Goal: Task Accomplishment & Management: Complete application form

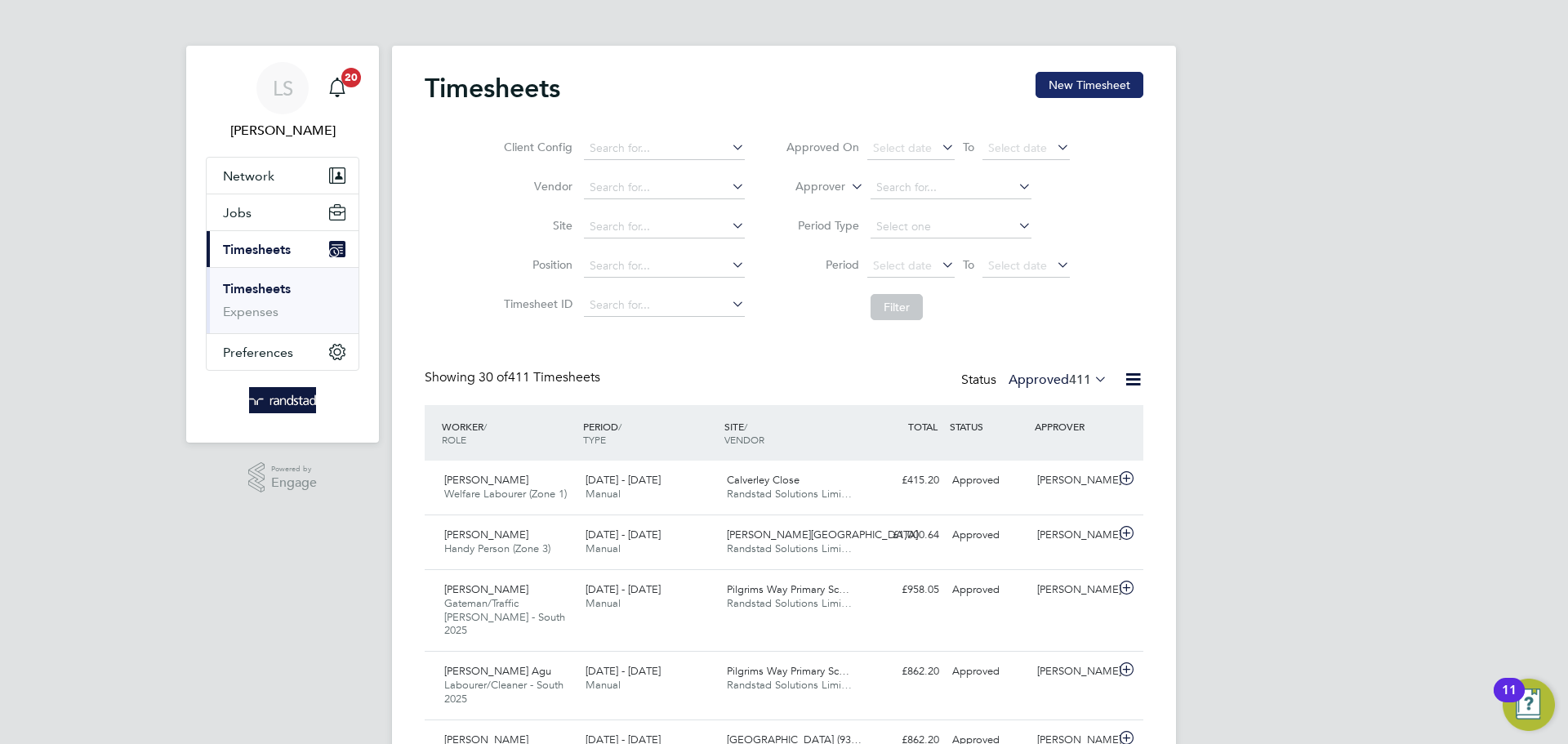
click at [1091, 92] on button "New Timesheet" at bounding box center [1089, 84] width 108 height 26
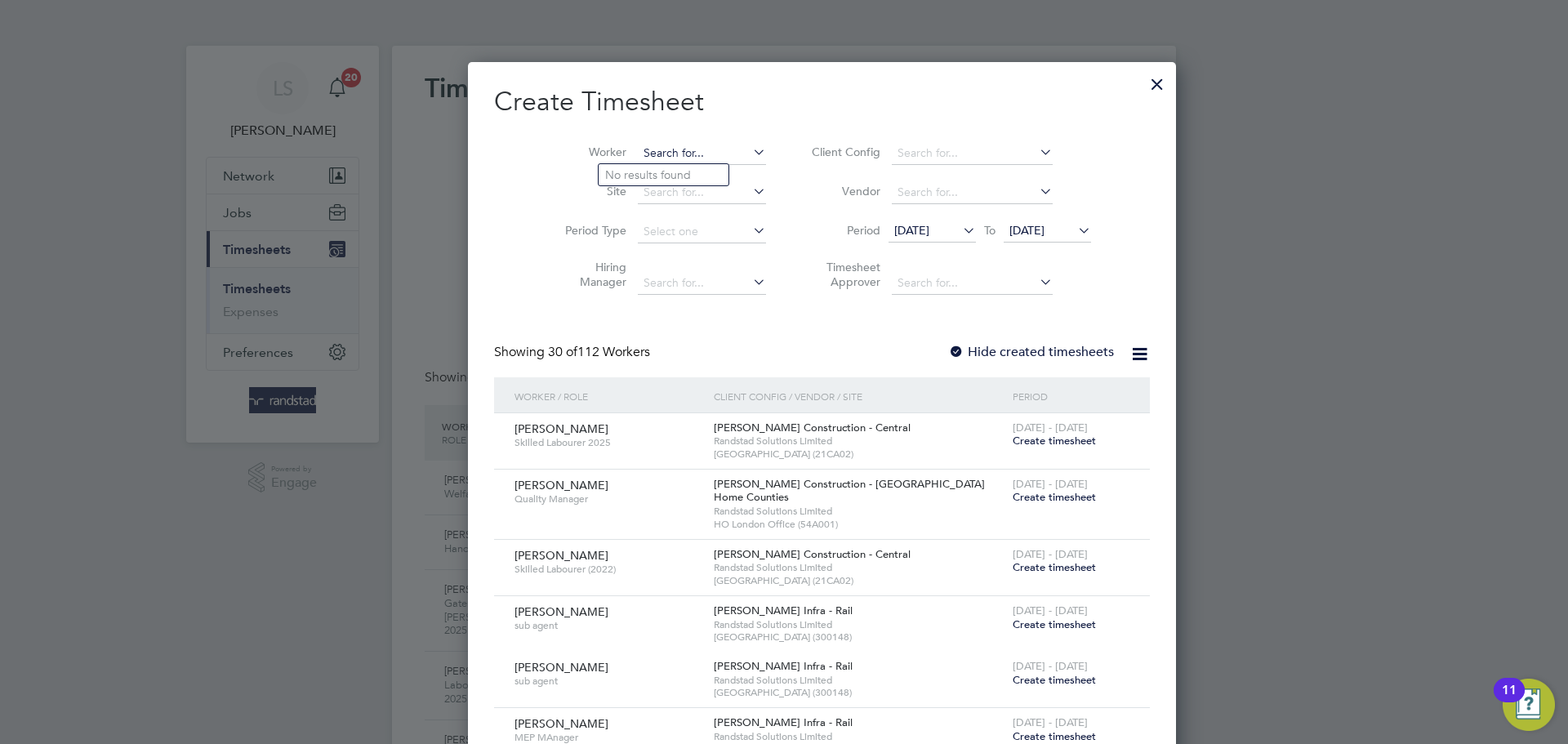
click at [638, 158] on input at bounding box center [702, 153] width 128 height 23
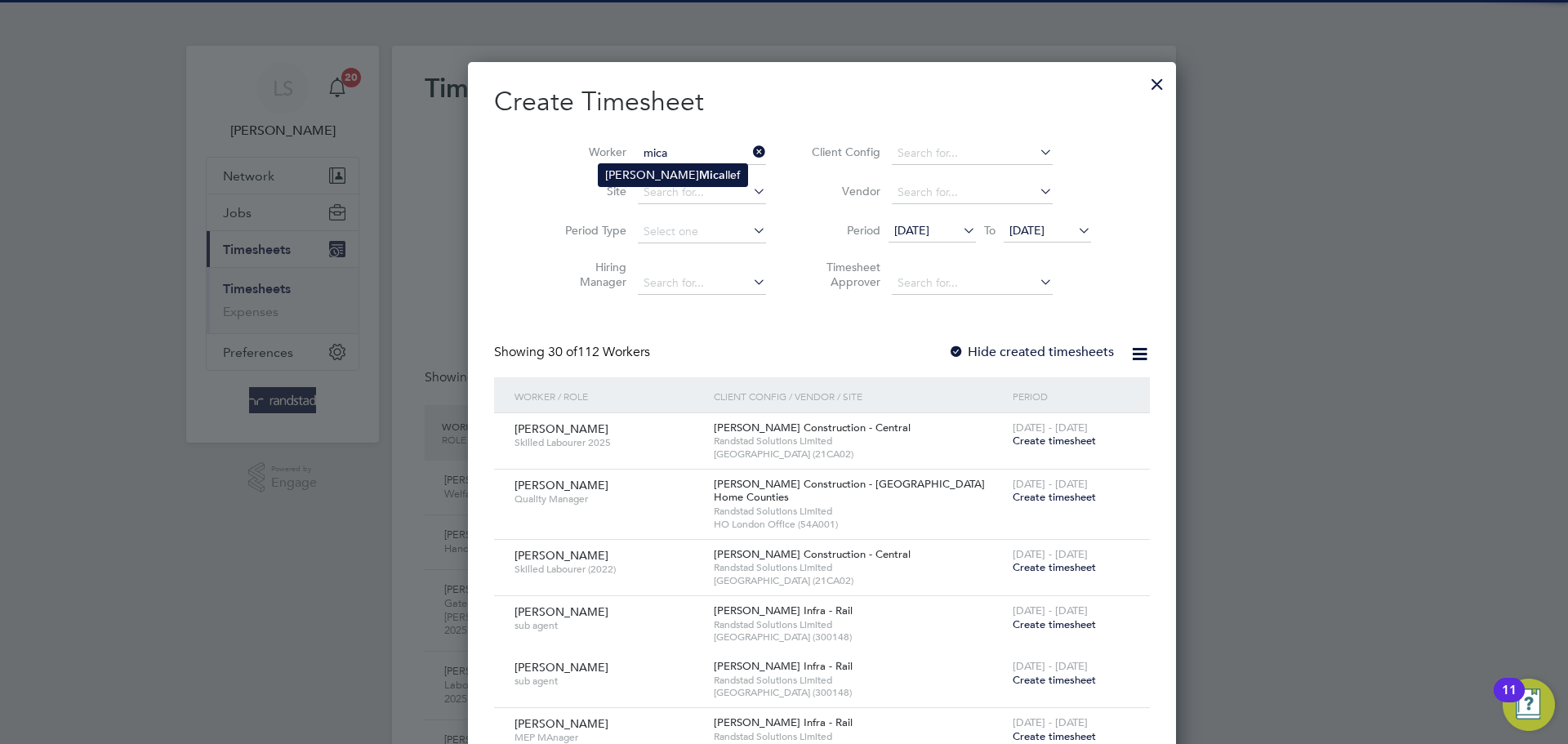
click at [699, 180] on b "Mica" at bounding box center [712, 176] width 26 height 14
type input "[PERSON_NAME]"
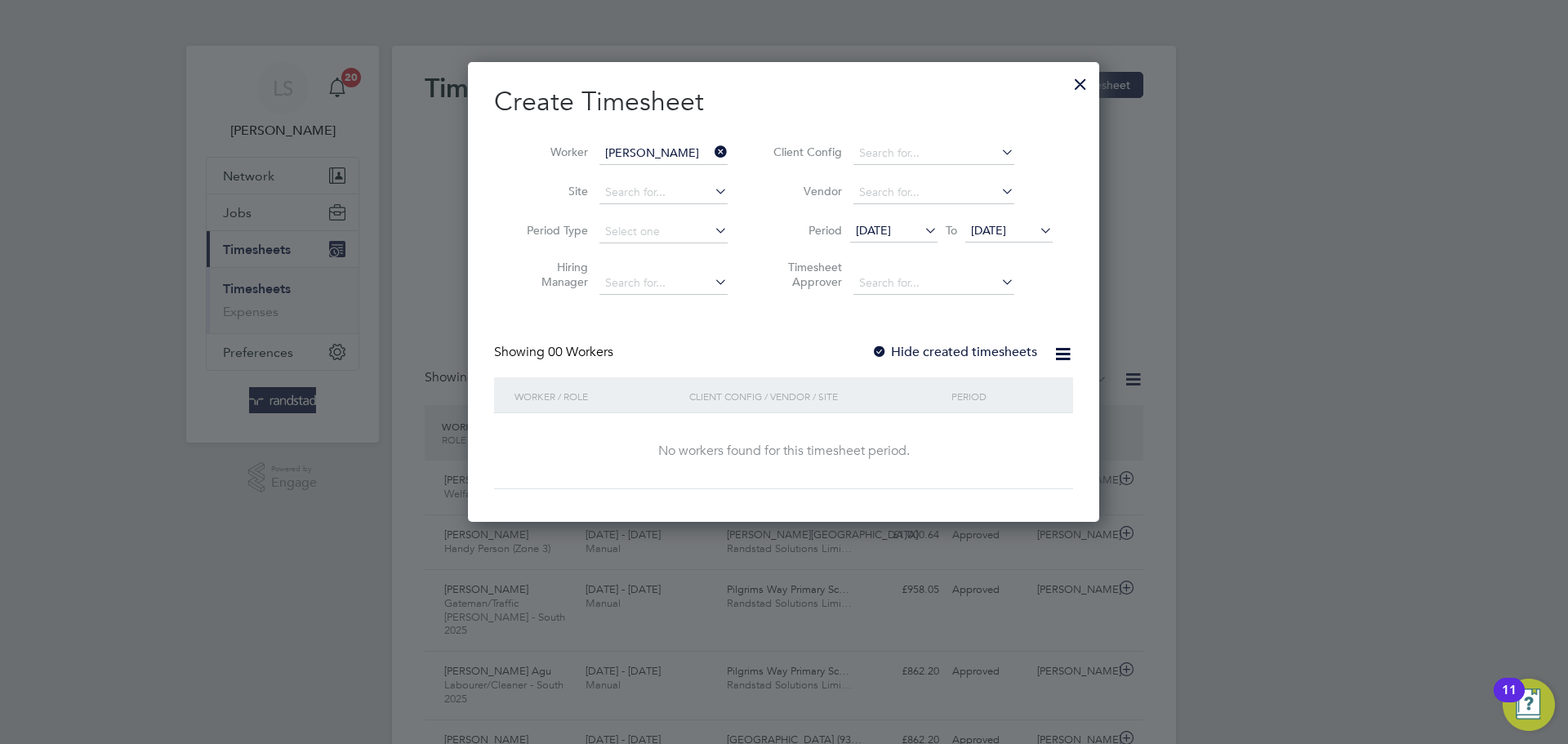
click at [1003, 230] on span "[DATE]" at bounding box center [987, 230] width 35 height 15
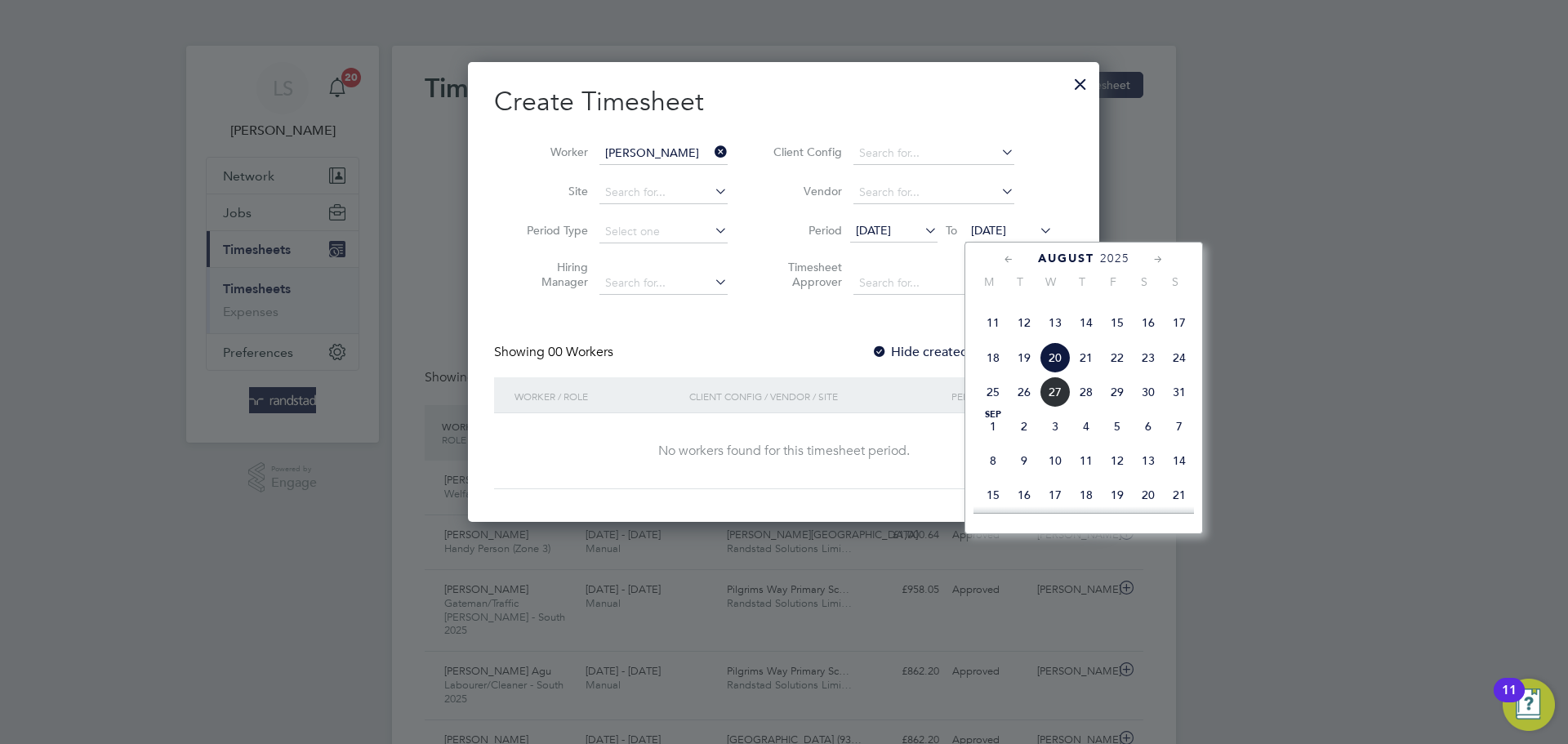
click at [1085, 408] on span "28" at bounding box center [1086, 391] width 31 height 31
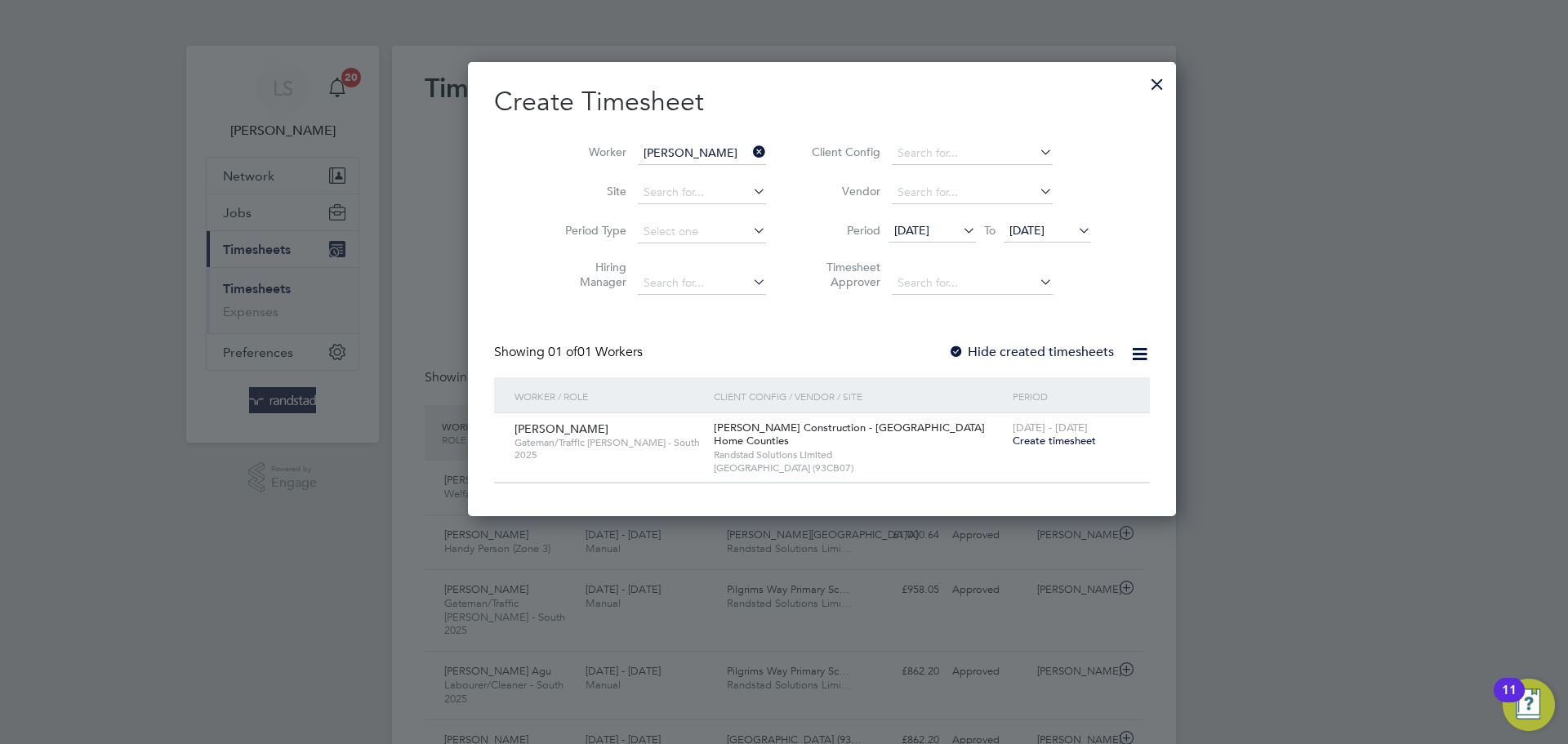
click at [948, 358] on div at bounding box center [956, 352] width 16 height 16
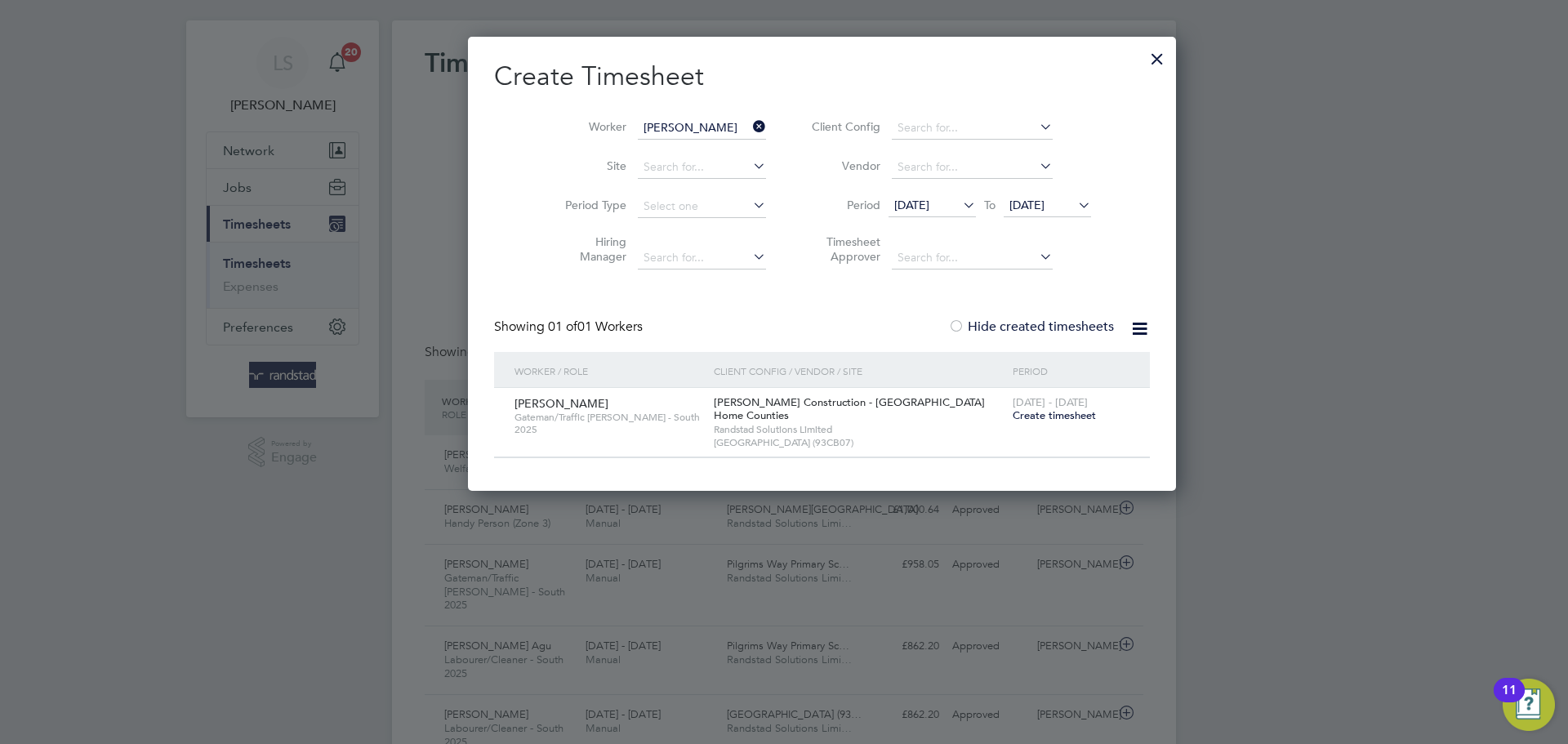
click at [1003, 213] on span "[DATE]" at bounding box center [1047, 206] width 87 height 22
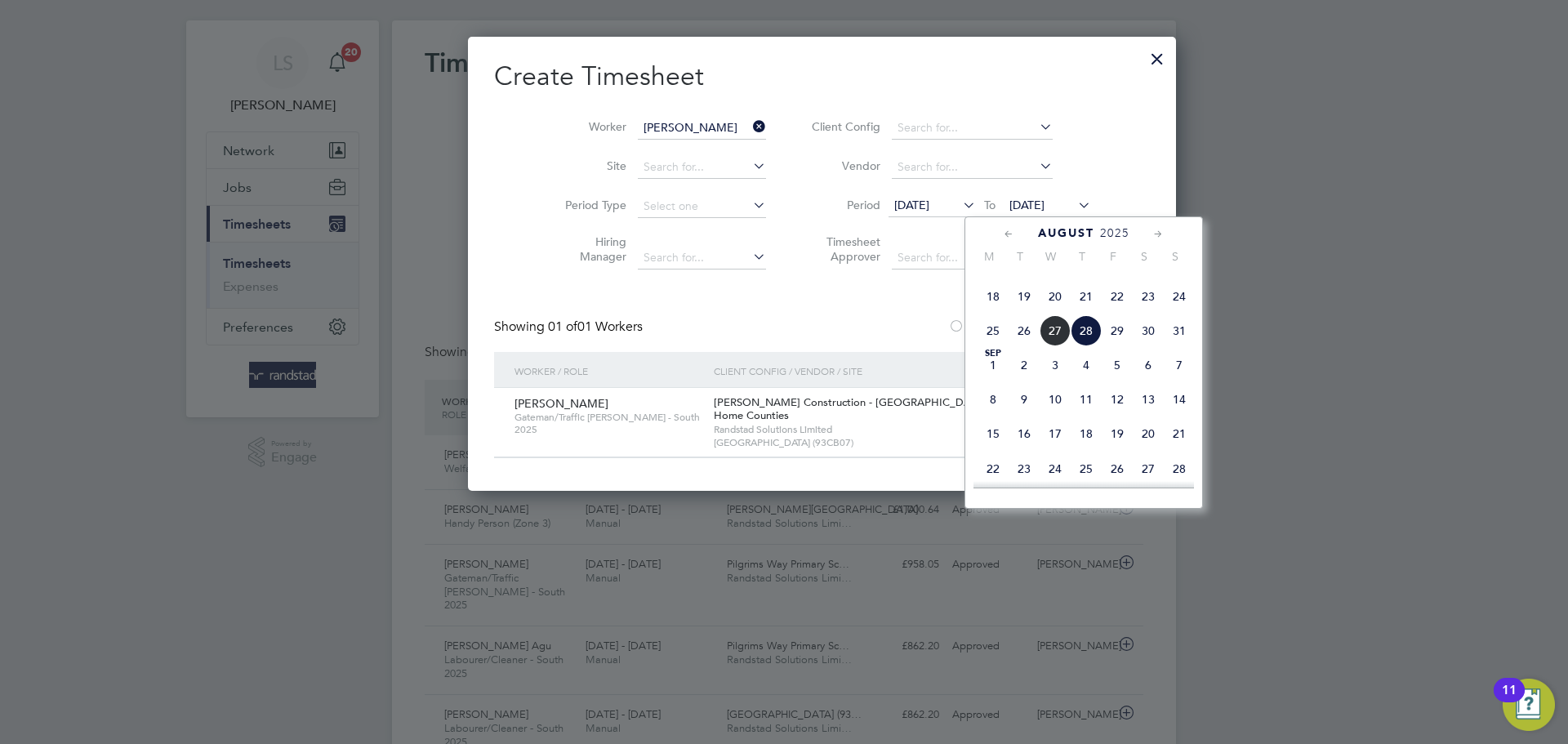
click at [1079, 346] on span "28" at bounding box center [1086, 330] width 31 height 31
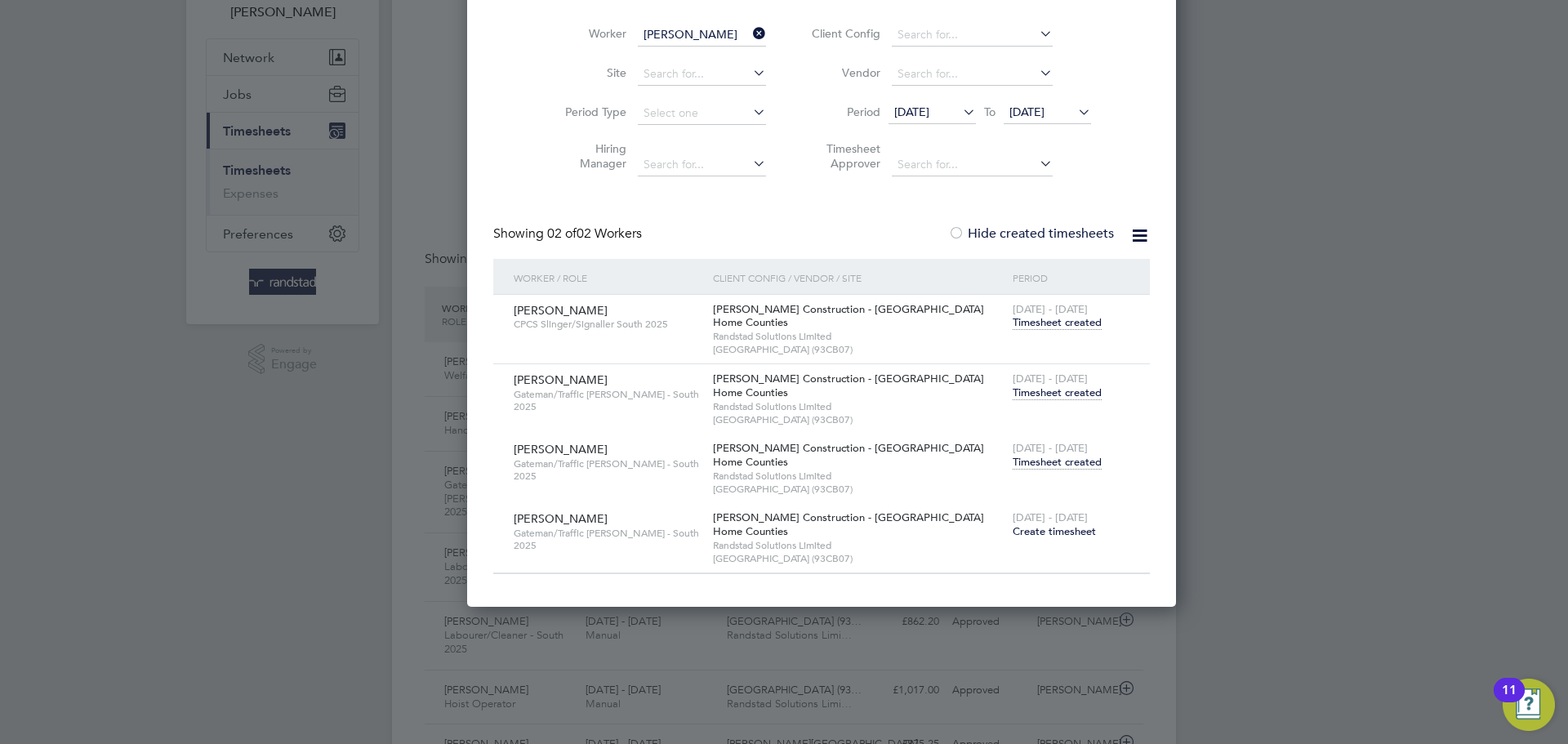
click at [1012, 458] on span "Timesheet created" at bounding box center [1057, 461] width 89 height 15
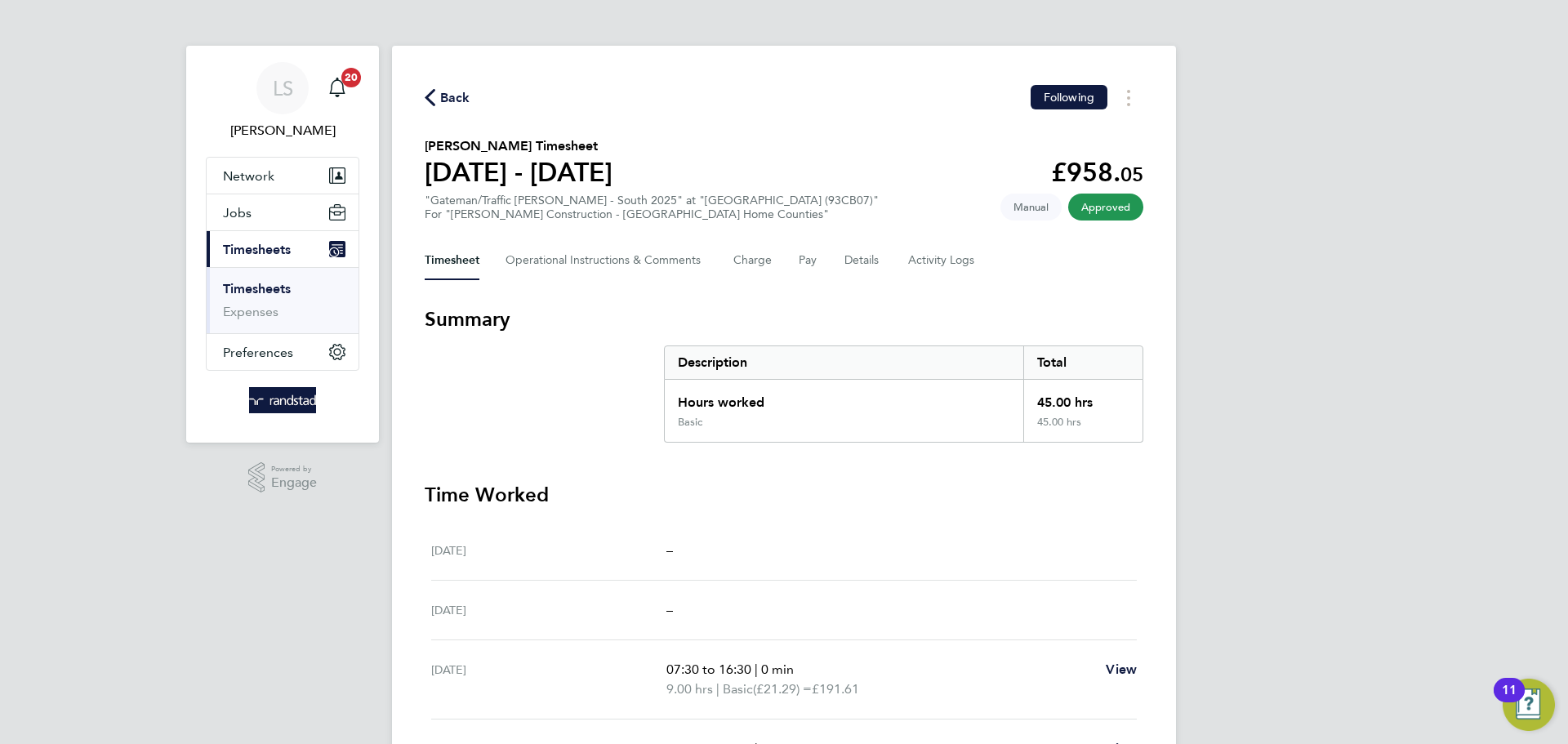
click at [455, 88] on span "Back" at bounding box center [456, 98] width 30 height 20
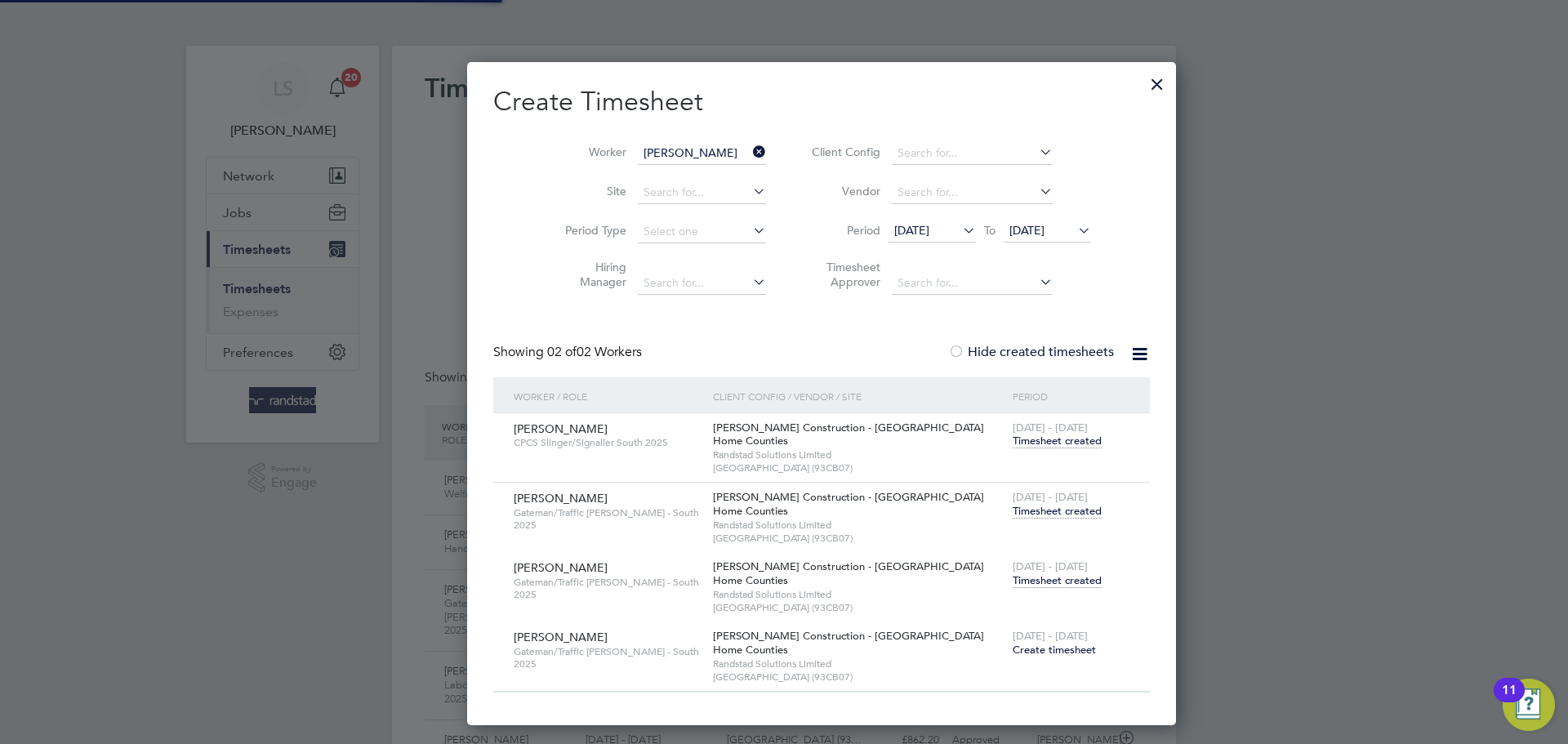
scroll to position [42, 142]
click at [749, 144] on icon at bounding box center [749, 152] width 0 height 23
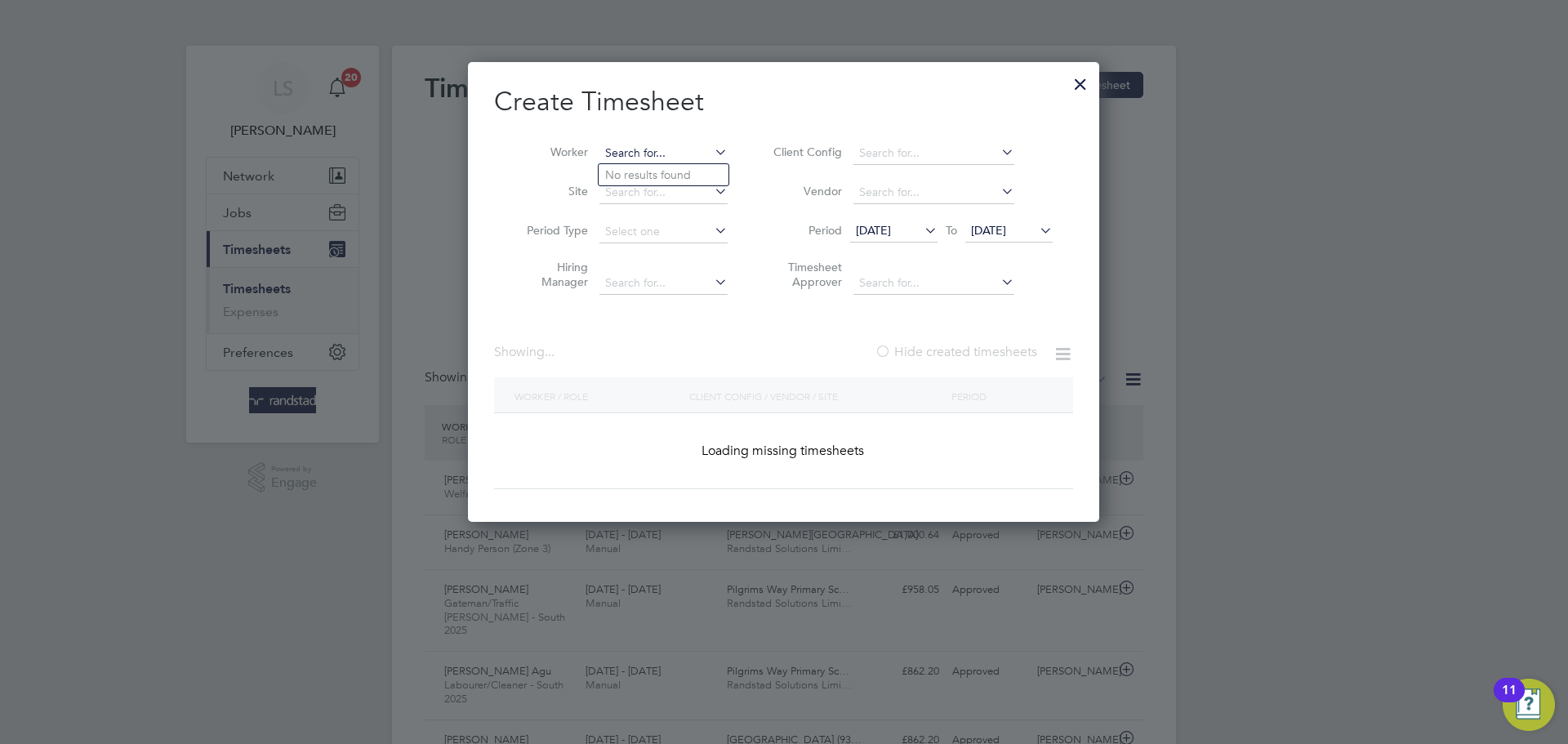
click at [692, 151] on input at bounding box center [663, 153] width 128 height 23
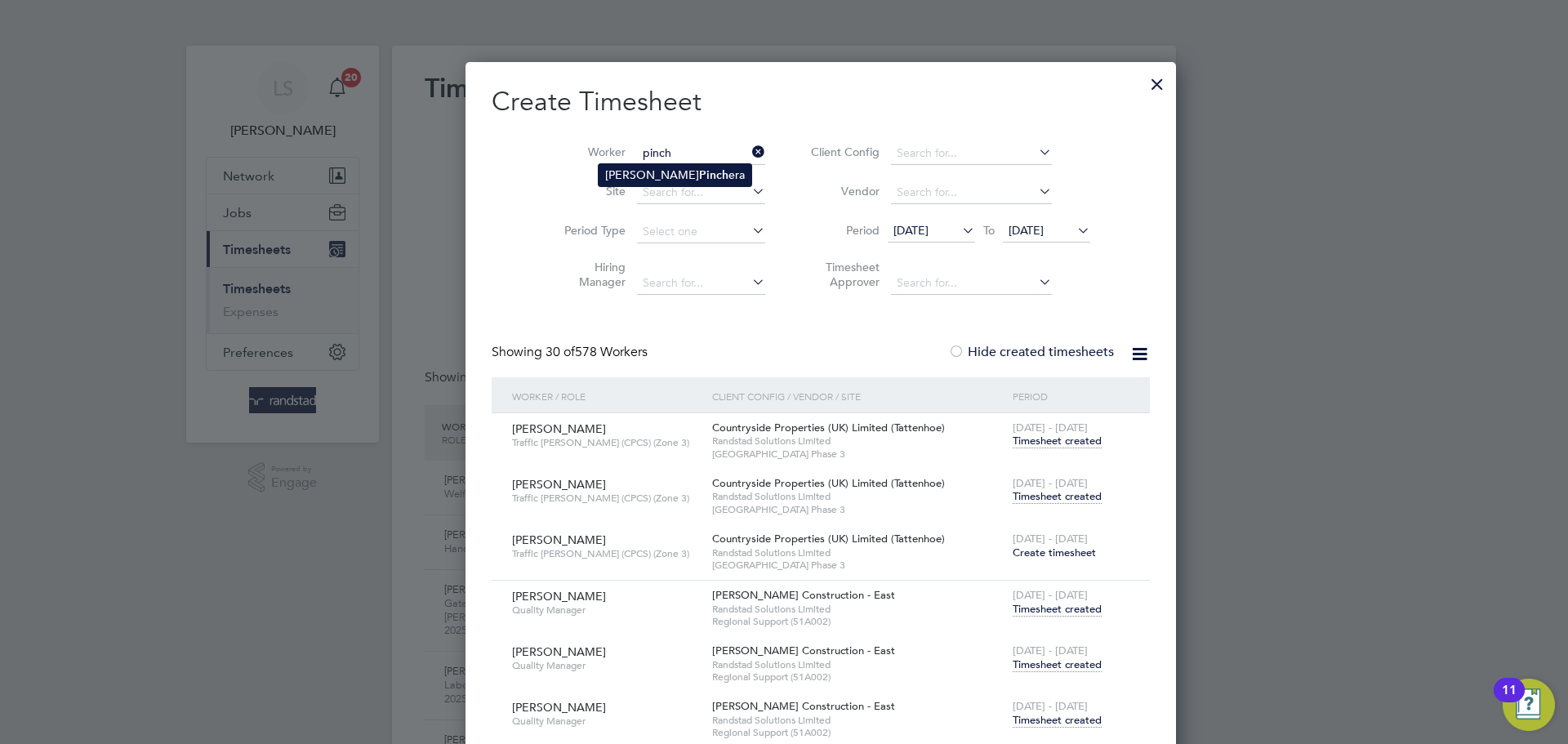
click at [692, 169] on li "[PERSON_NAME] era" at bounding box center [675, 175] width 153 height 22
type input "[PERSON_NAME]"
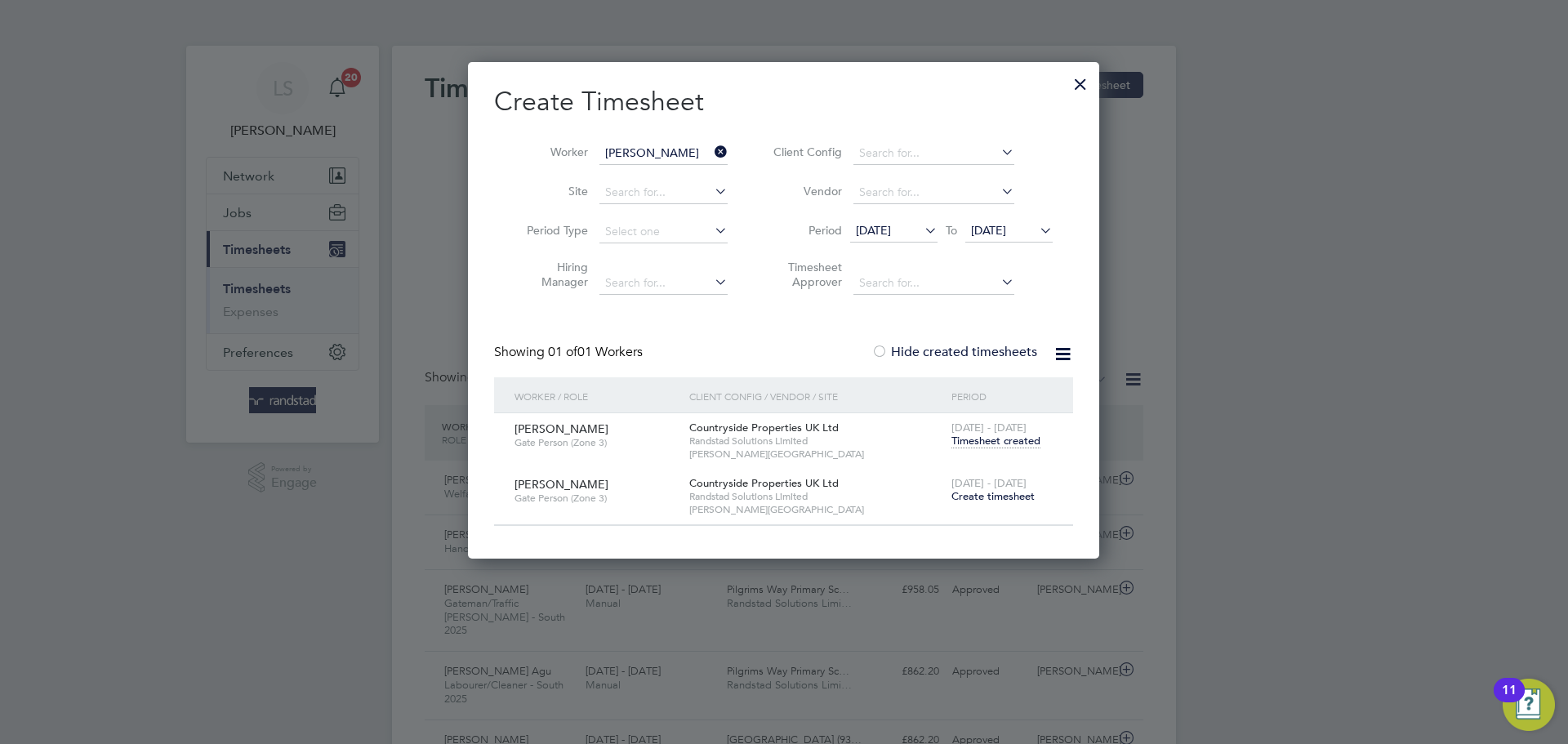
click at [982, 444] on span "Timesheet created" at bounding box center [996, 440] width 89 height 15
